Goal: Information Seeking & Learning: Check status

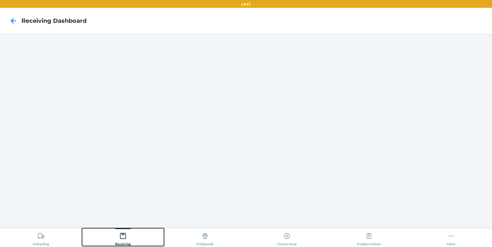
click at [121, 237] on icon at bounding box center [123, 236] width 7 height 7
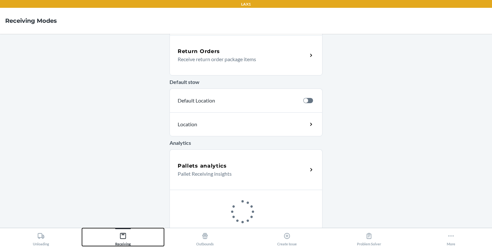
scroll to position [210, 0]
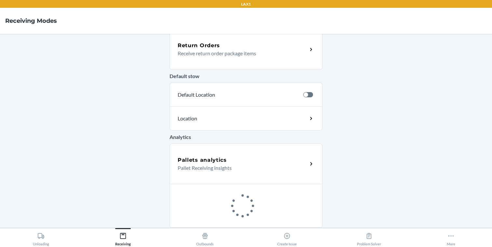
click at [213, 148] on div "Pallets analytics Pallet Receiving insights" at bounding box center [246, 164] width 153 height 40
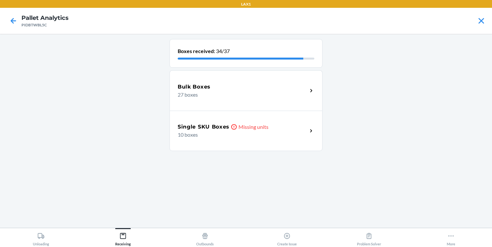
click at [248, 126] on p "Missing units" at bounding box center [254, 127] width 30 height 8
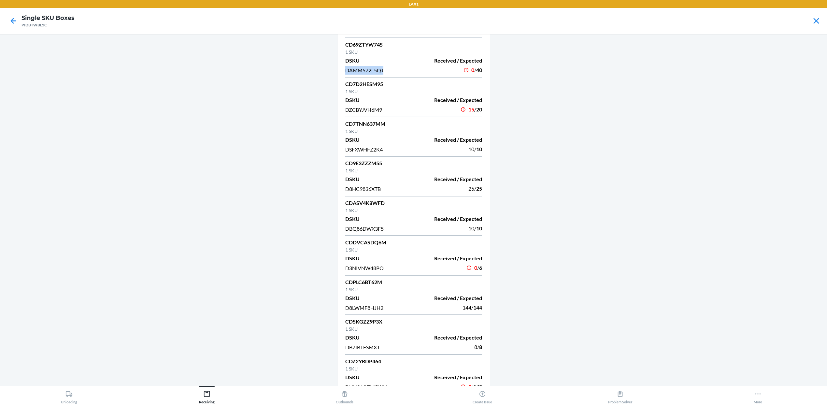
scroll to position [60, 0]
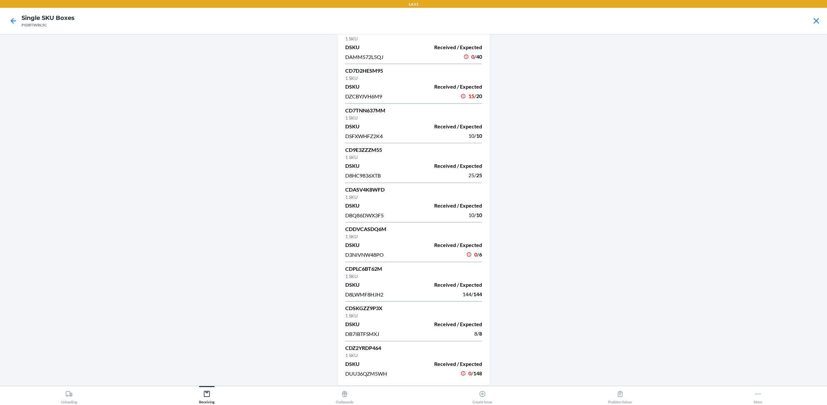
click at [466, 247] on p "1 SKU" at bounding box center [413, 315] width 137 height 7
click at [468, 99] on div "15 / 20" at bounding box center [475, 96] width 14 height 9
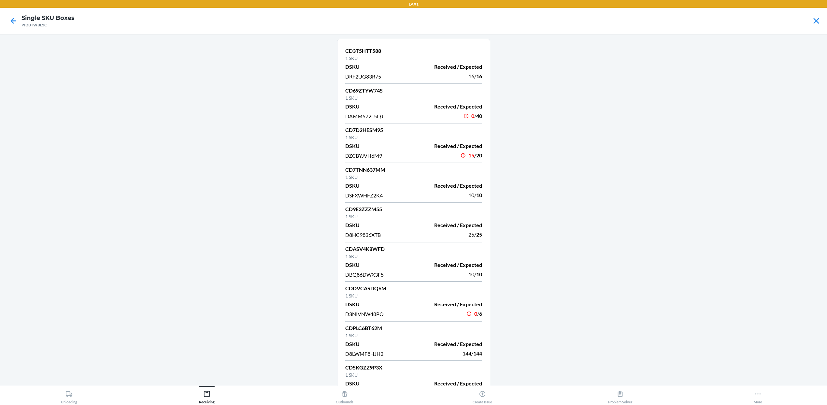
scroll to position [0, 0]
copy span "DAMM572L5QJ"
click at [221, 247] on main "CD3T5HTT588 1 SKU DSKU Received / Expected DRF2UG83R75 16 / 16 CD69ZTYW74S 1 SK…" at bounding box center [413, 210] width 827 height 352
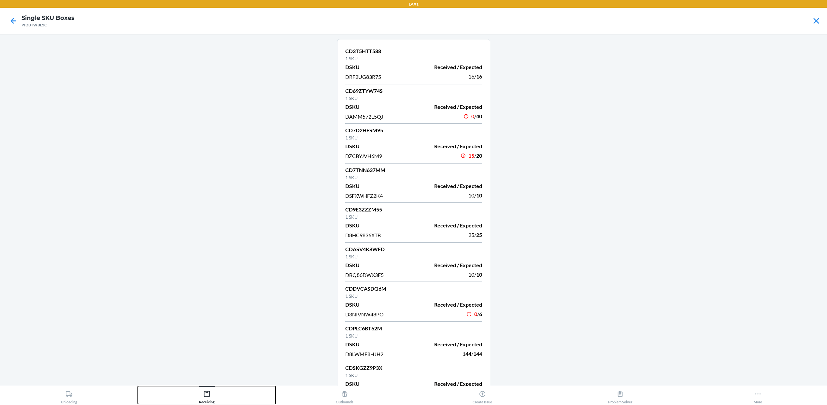
click at [207, 247] on div "Receiving" at bounding box center [207, 396] width 16 height 16
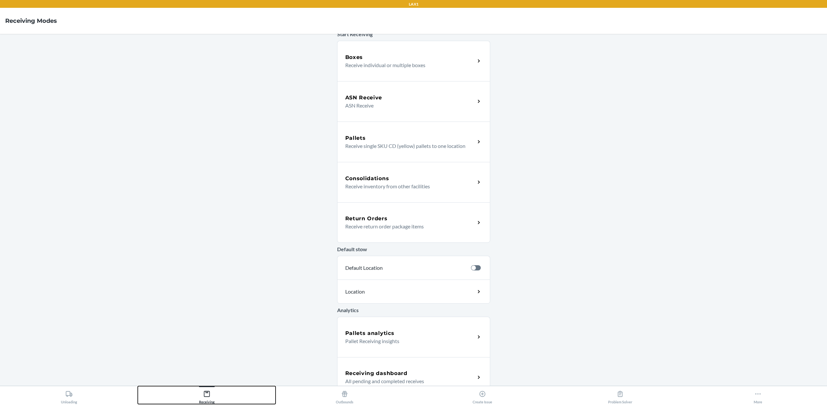
scroll to position [46, 0]
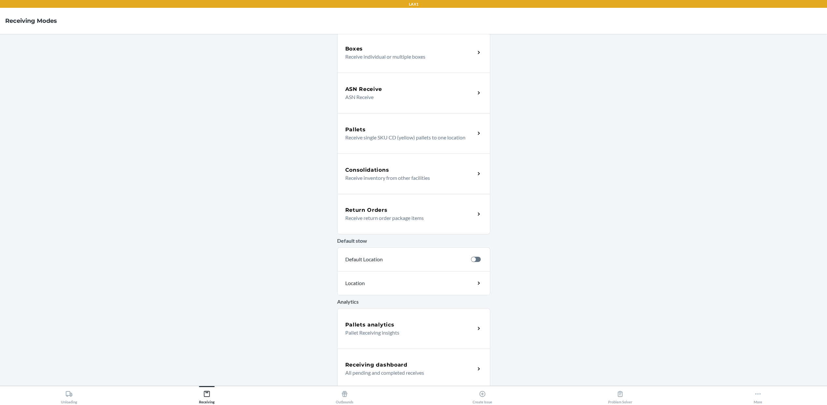
click at [367, 247] on h5 "Receiving dashboard" at bounding box center [376, 365] width 62 height 8
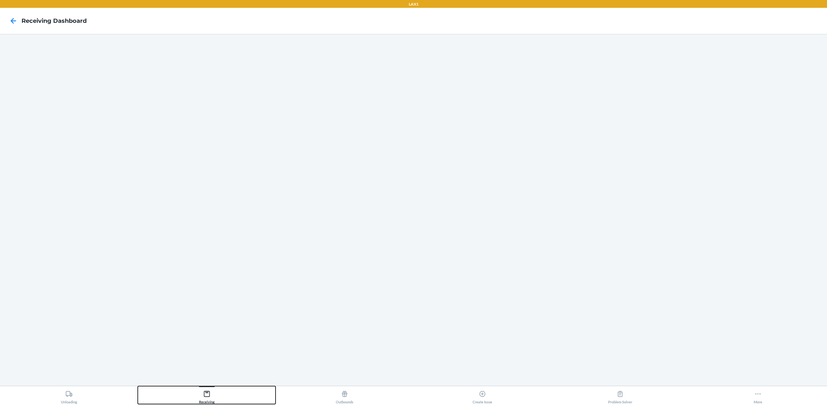
click at [221, 247] on button "Receiving" at bounding box center [207, 395] width 138 height 18
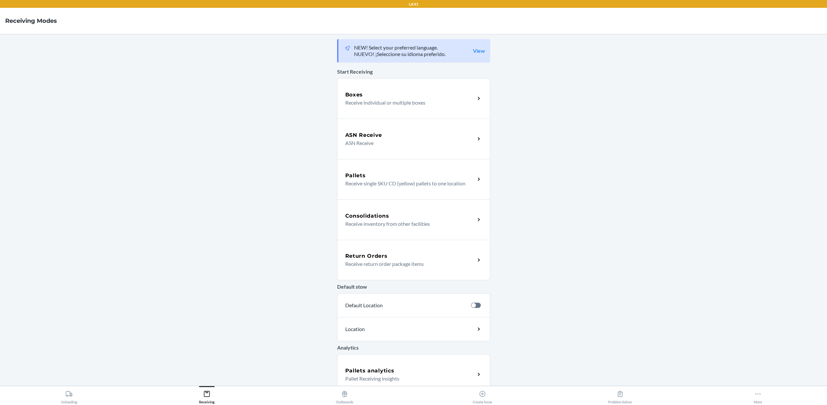
click at [492, 247] on main "NEW! Select your preferred language. NUEVO! ¡Seleccione su idioma preferido. Vi…" at bounding box center [413, 210] width 827 height 352
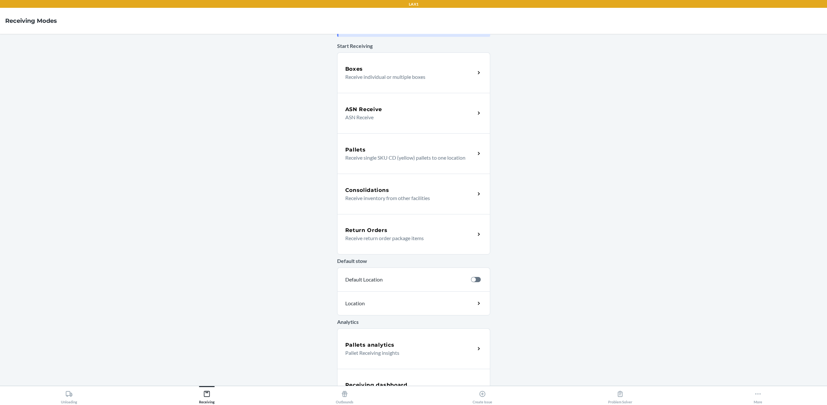
scroll to position [49, 0]
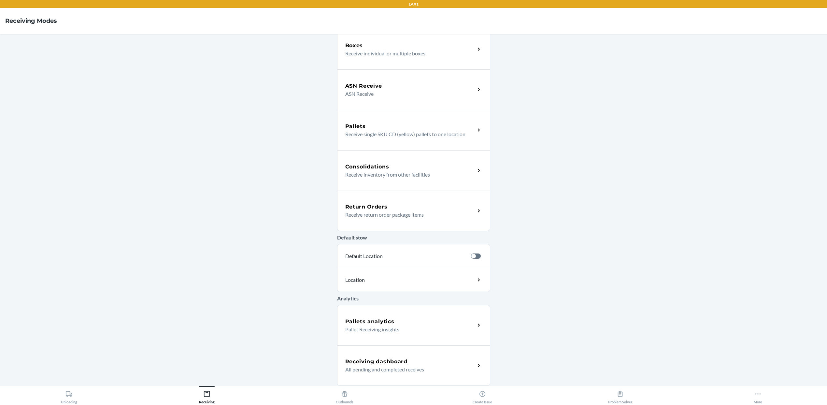
click at [436, 247] on p "All pending and completed receives" at bounding box center [407, 369] width 125 height 8
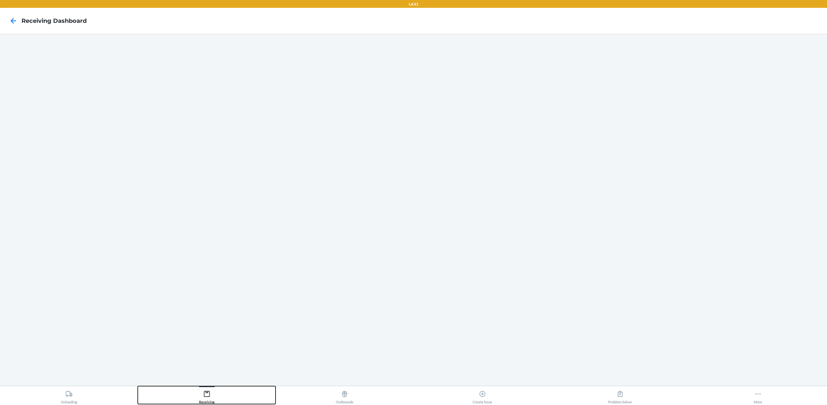
click at [212, 247] on div "Receiving" at bounding box center [207, 396] width 16 height 16
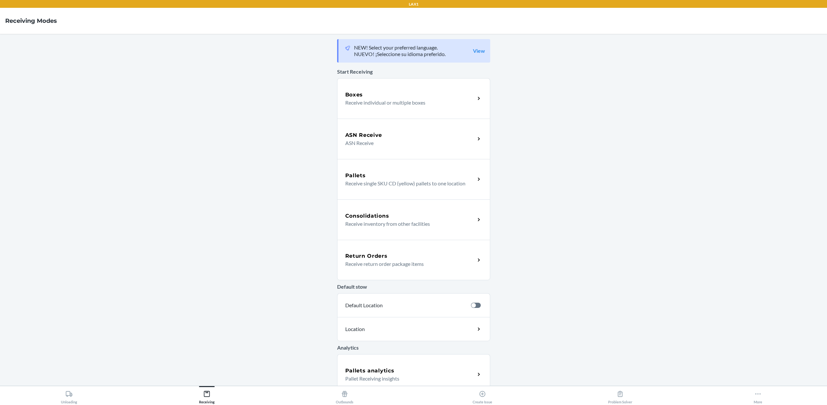
click at [446, 247] on div "Pallets analytics Pallet Receiving insights" at bounding box center [413, 374] width 153 height 40
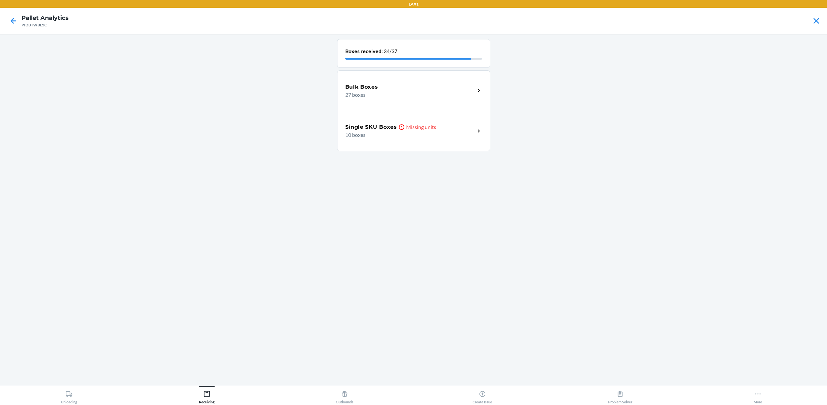
click at [398, 130] on icon at bounding box center [401, 127] width 7 height 7
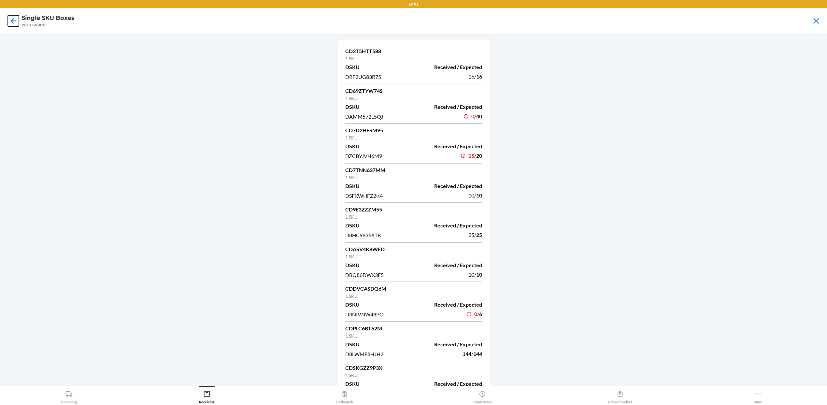
click at [17, 20] on icon at bounding box center [13, 20] width 11 height 11
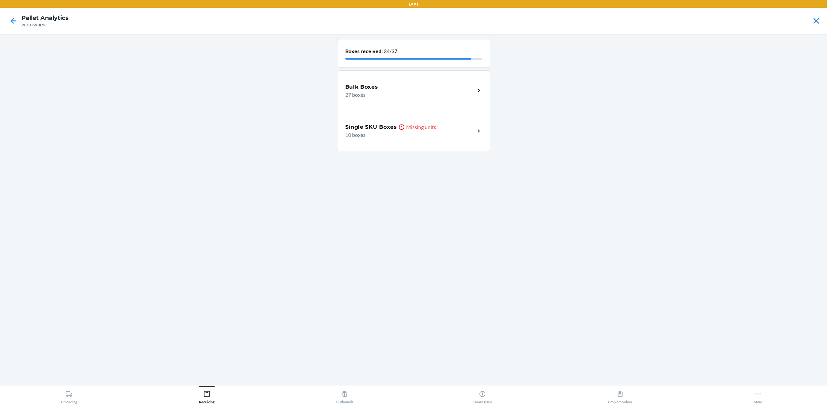
click at [441, 94] on p "27 boxes" at bounding box center [407, 95] width 125 height 8
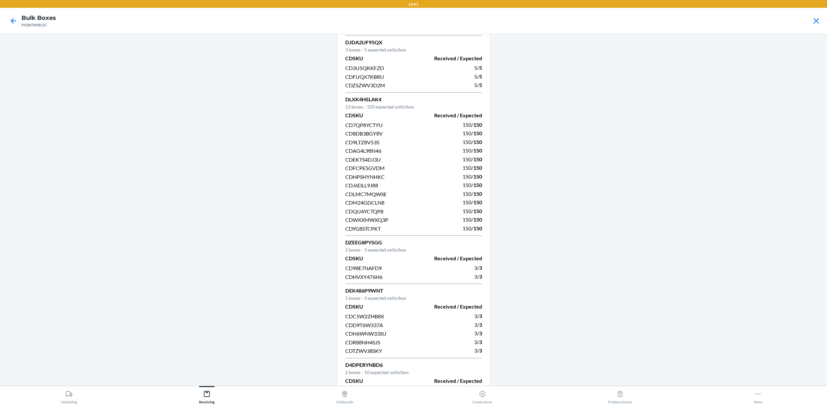
scroll to position [83, 0]
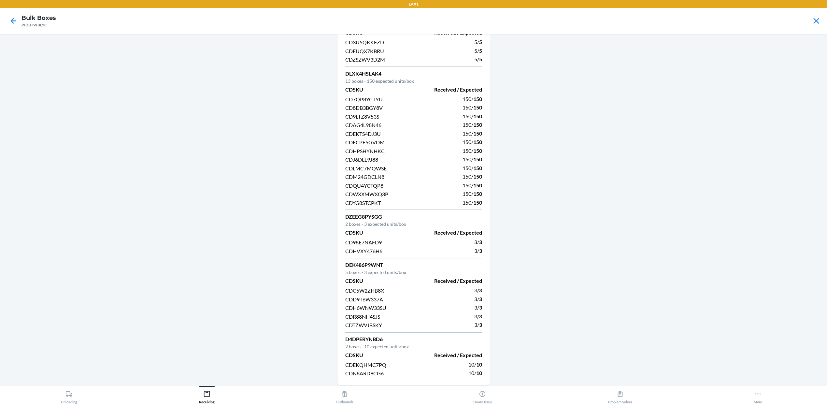
click at [36, 24] on div "PIDBTWBL5C" at bounding box center [38, 25] width 35 height 6
click at [13, 21] on icon at bounding box center [14, 21] width 6 height 6
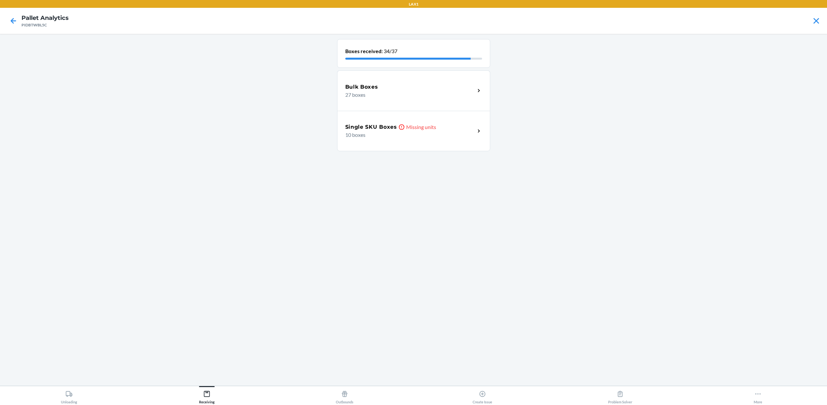
click at [413, 132] on p "10 boxes" at bounding box center [407, 135] width 125 height 8
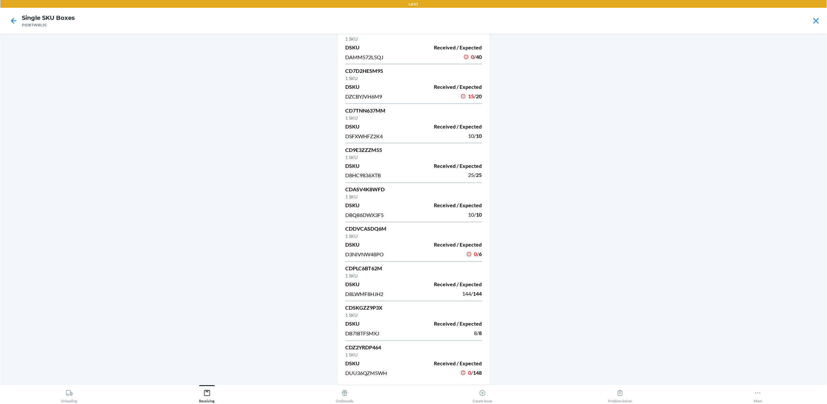
scroll to position [60, 0]
click at [10, 22] on icon at bounding box center [13, 20] width 11 height 11
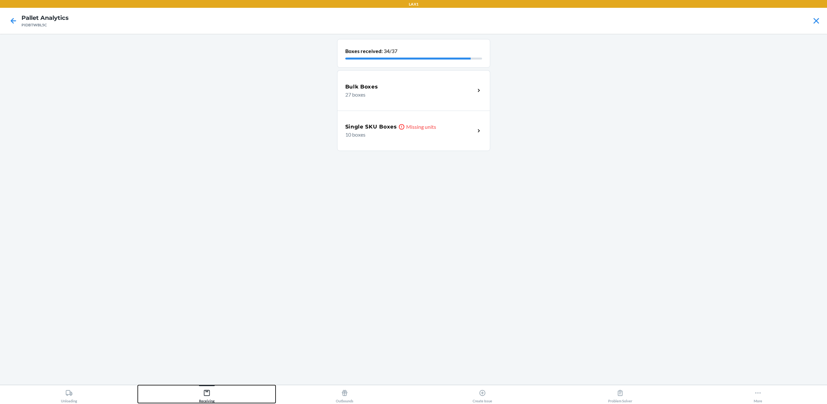
click at [225, 247] on button "Receiving" at bounding box center [207, 395] width 138 height 18
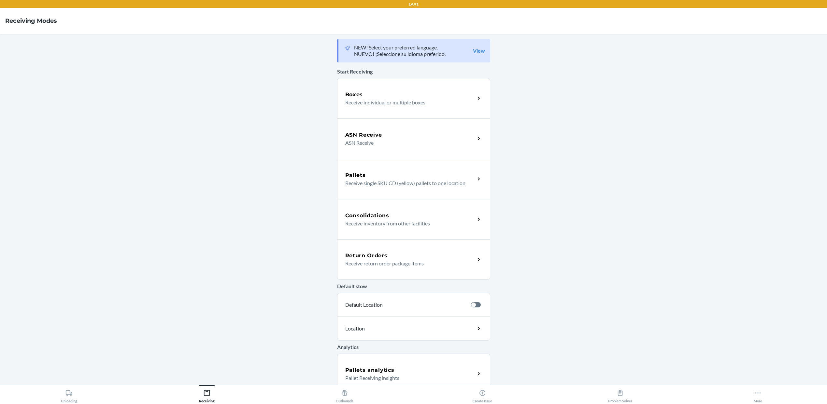
click at [408, 95] on div "Boxes" at bounding box center [410, 95] width 130 height 8
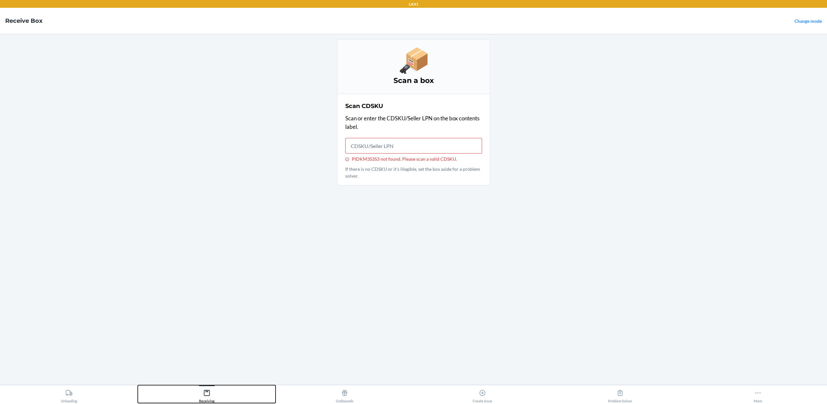
click at [195, 247] on button "Receiving" at bounding box center [207, 395] width 138 height 18
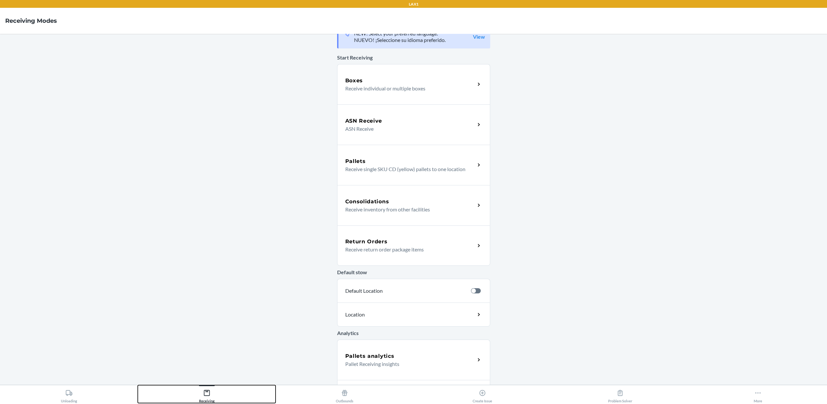
scroll to position [49, 0]
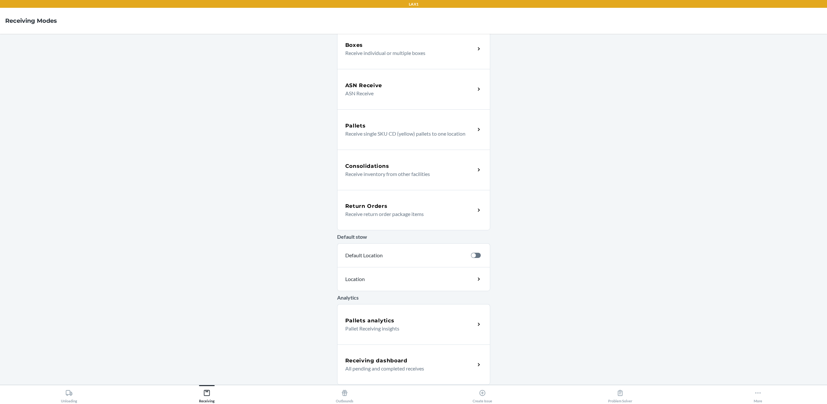
click at [383, 247] on p "All pending and completed receives" at bounding box center [407, 369] width 125 height 8
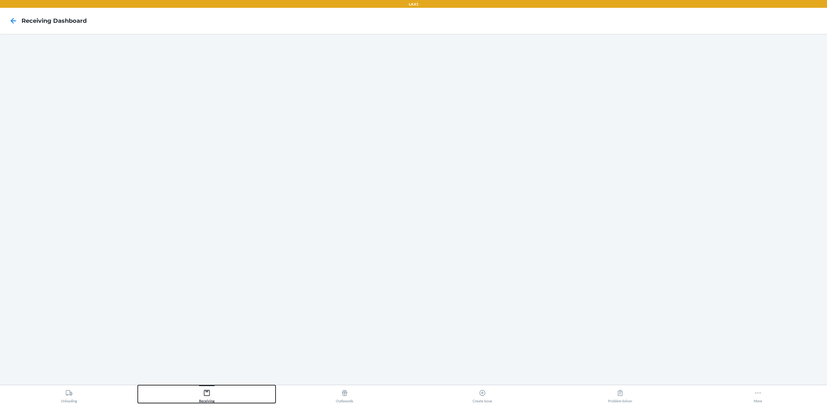
click at [217, 247] on button "Receiving" at bounding box center [207, 395] width 138 height 18
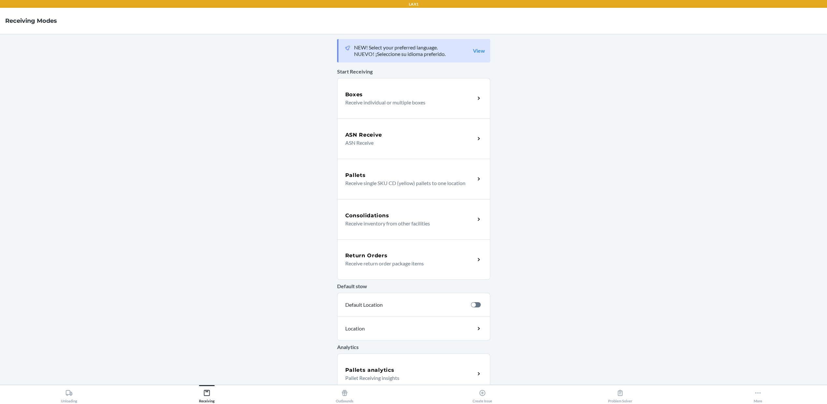
click at [392, 92] on div "Boxes" at bounding box center [410, 95] width 130 height 8
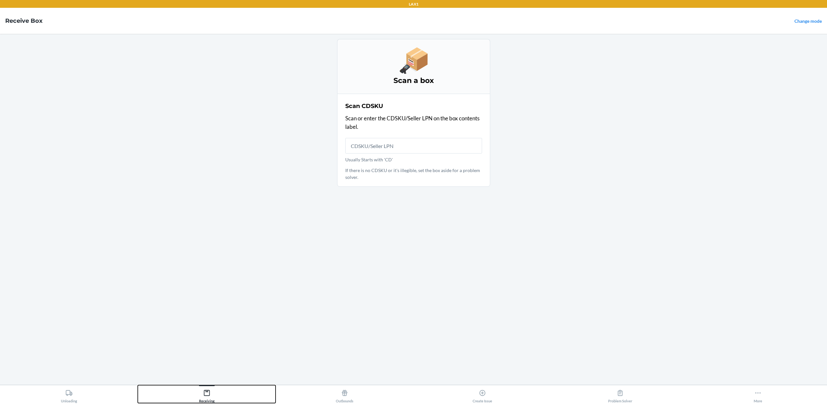
click at [206, 247] on div "Receiving" at bounding box center [207, 395] width 16 height 16
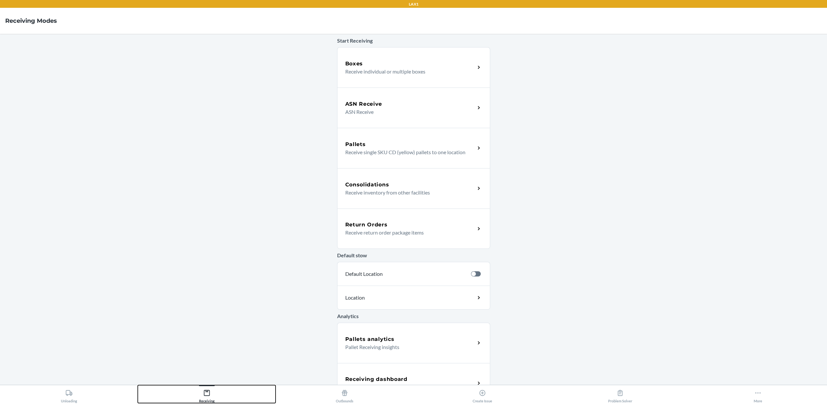
scroll to position [49, 0]
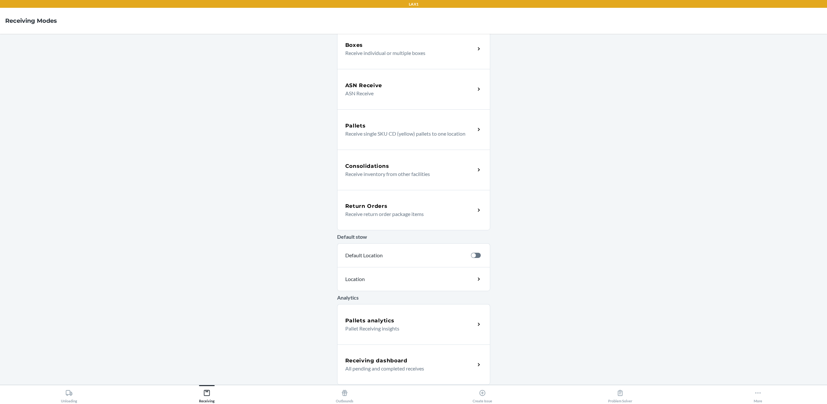
click at [381, 247] on p "All pending and completed receives" at bounding box center [407, 369] width 125 height 8
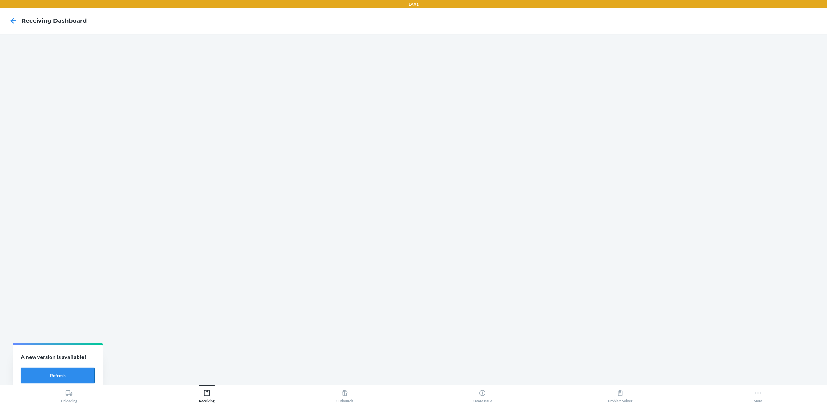
click at [70, 247] on button "Refresh" at bounding box center [58, 376] width 74 height 16
